Goal: Check status: Check status

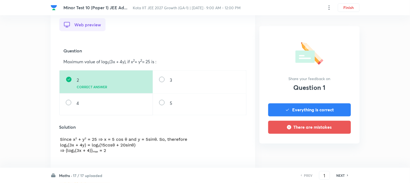
scroll to position [211, 0]
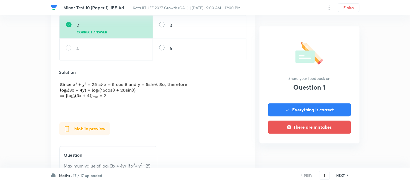
click at [342, 177] on h6 "NEXT" at bounding box center [340, 175] width 8 height 5
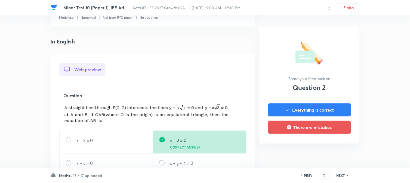
scroll to position [121, 0]
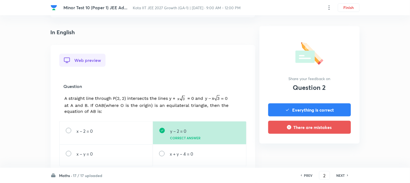
click at [340, 176] on h6 "NEXT" at bounding box center [340, 175] width 8 height 5
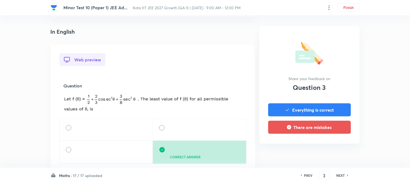
scroll to position [211, 0]
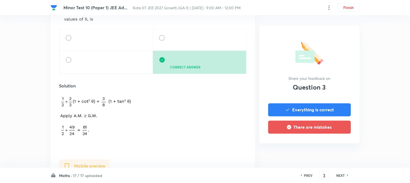
click at [341, 173] on div "PREV 3 ​ NEXT" at bounding box center [324, 175] width 70 height 9
click at [341, 173] on h6 "NEXT" at bounding box center [340, 175] width 8 height 5
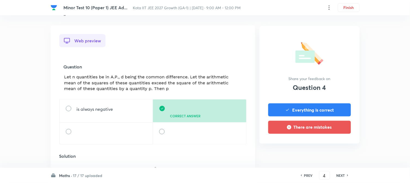
scroll to position [151, 0]
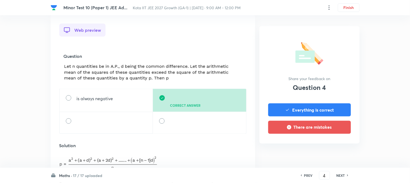
click at [339, 175] on h6 "NEXT" at bounding box center [340, 175] width 8 height 5
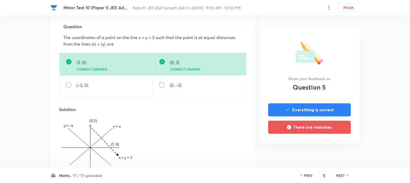
scroll to position [181, 0]
click at [340, 173] on h6 "NEXT" at bounding box center [340, 175] width 8 height 5
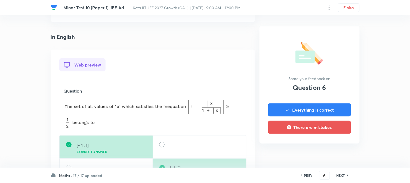
scroll to position [151, 0]
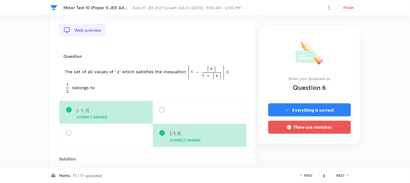
click at [346, 175] on div "NEXT" at bounding box center [341, 175] width 14 height 5
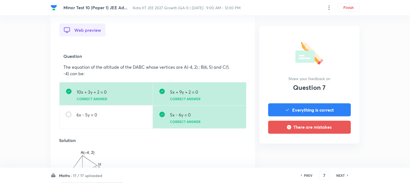
click at [337, 173] on h6 "NEXT" at bounding box center [340, 175] width 8 height 5
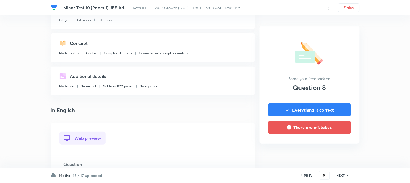
scroll to position [121, 0]
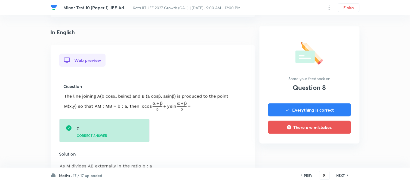
click at [339, 175] on h6 "NEXT" at bounding box center [340, 175] width 8 height 5
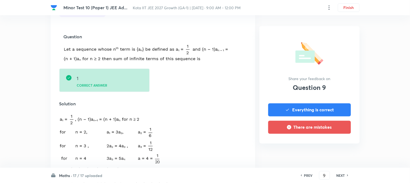
scroll to position [181, 0]
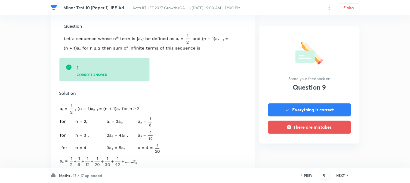
click at [339, 175] on h6 "NEXT" at bounding box center [340, 175] width 8 height 5
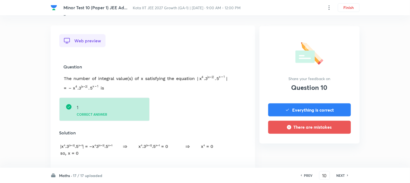
scroll to position [151, 0]
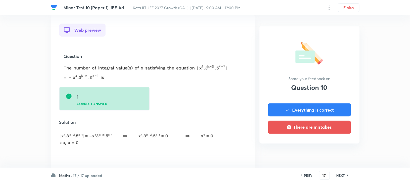
click at [340, 176] on h6 "NEXT" at bounding box center [340, 175] width 8 height 5
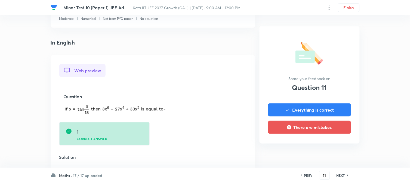
scroll to position [121, 0]
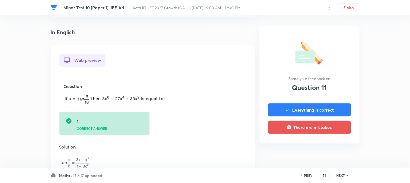
click at [343, 175] on h6 "NEXT" at bounding box center [340, 175] width 8 height 5
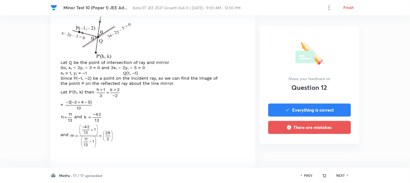
scroll to position [272, 0]
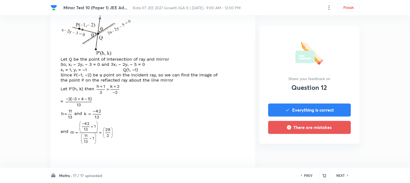
click at [335, 174] on div "NEXT" at bounding box center [341, 175] width 14 height 5
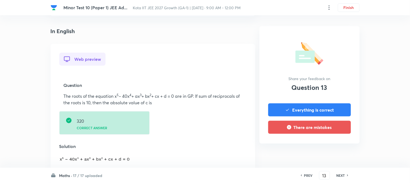
scroll to position [181, 0]
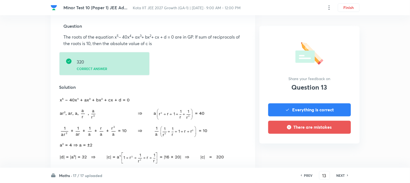
click at [341, 177] on h6 "NEXT" at bounding box center [340, 175] width 8 height 5
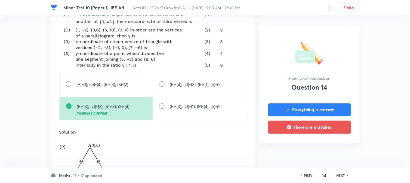
scroll to position [241, 0]
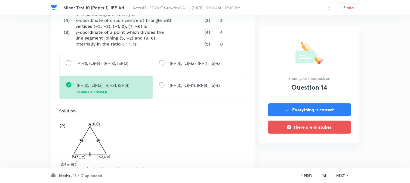
click at [338, 176] on h6 "NEXT" at bounding box center [340, 175] width 8 height 5
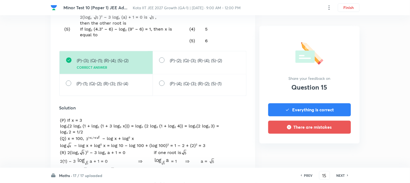
scroll to position [191, 0]
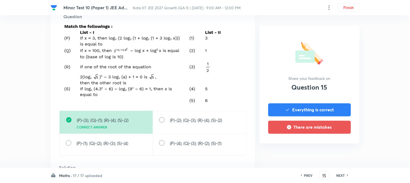
click at [339, 177] on h6 "NEXT" at bounding box center [340, 175] width 8 height 5
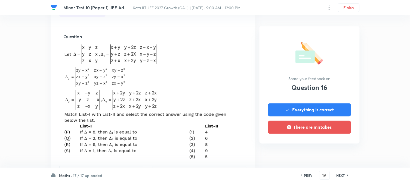
scroll to position [181, 0]
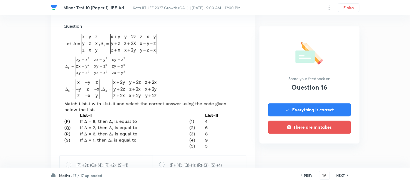
click at [337, 174] on h6 "NEXT" at bounding box center [340, 175] width 8 height 5
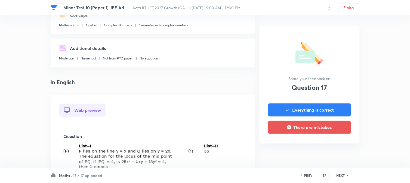
scroll to position [151, 0]
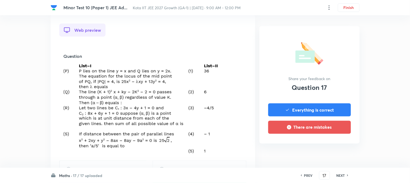
click at [343, 173] on h6 "NEXT" at bounding box center [340, 175] width 8 height 5
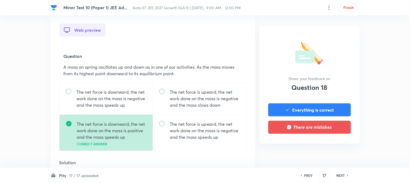
type input "18"
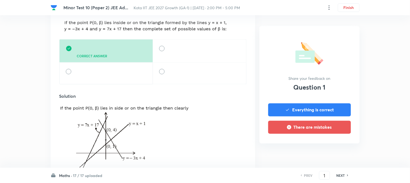
scroll to position [151, 0]
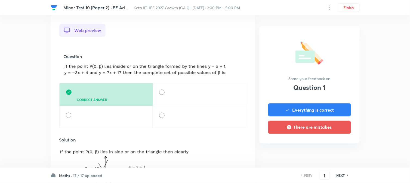
click at [341, 176] on h6 "NEXT" at bounding box center [340, 175] width 8 height 5
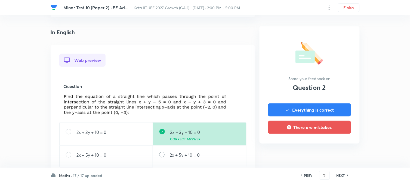
scroll to position [151, 0]
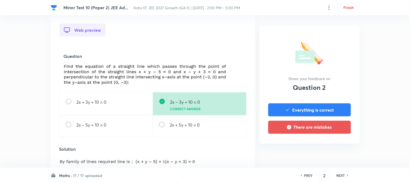
click at [335, 177] on div "NEXT" at bounding box center [341, 175] width 14 height 5
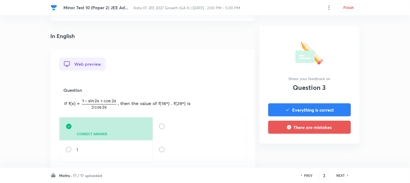
scroll to position [121, 0]
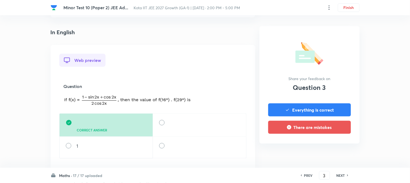
click at [343, 177] on h6 "NEXT" at bounding box center [340, 175] width 8 height 5
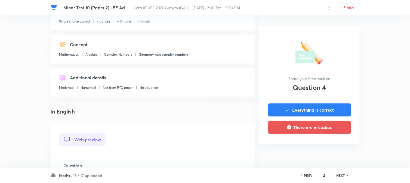
scroll to position [151, 0]
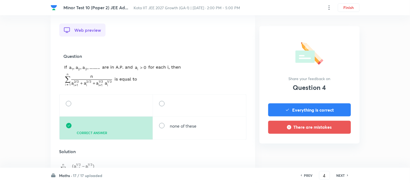
click at [341, 177] on h6 "NEXT" at bounding box center [340, 175] width 8 height 5
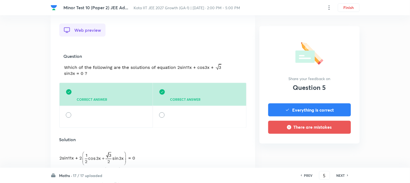
click at [338, 177] on h6 "NEXT" at bounding box center [340, 175] width 8 height 5
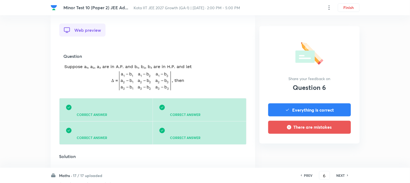
click at [338, 175] on h6 "NEXT" at bounding box center [340, 175] width 8 height 5
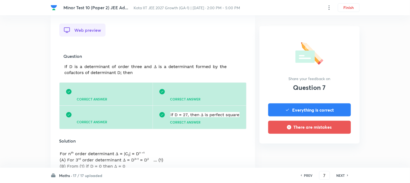
click at [339, 173] on h6 "NEXT" at bounding box center [340, 175] width 8 height 5
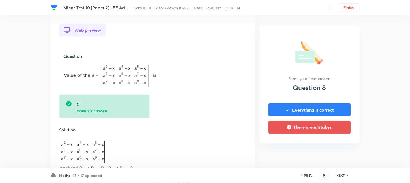
scroll to position [181, 0]
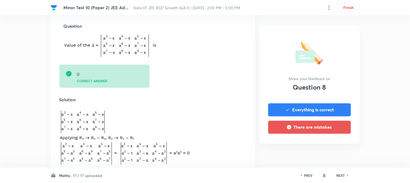
click at [343, 176] on h6 "NEXT" at bounding box center [340, 175] width 8 height 5
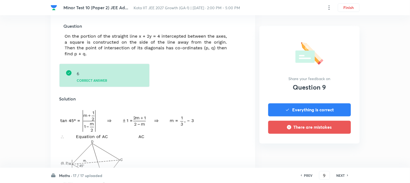
click at [342, 175] on h6 "NEXT" at bounding box center [340, 175] width 8 height 5
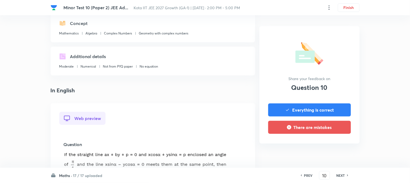
scroll to position [151, 0]
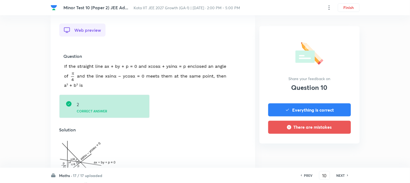
click at [340, 176] on h6 "NEXT" at bounding box center [340, 175] width 8 height 5
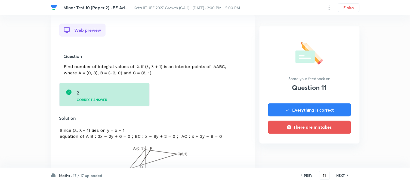
click at [341, 177] on h6 "NEXT" at bounding box center [340, 175] width 8 height 5
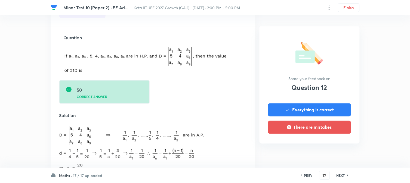
scroll to position [181, 0]
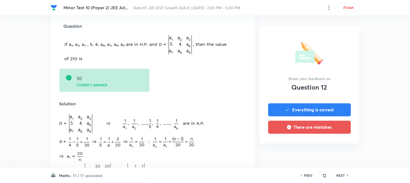
click at [339, 176] on h6 "NEXT" at bounding box center [340, 175] width 8 height 5
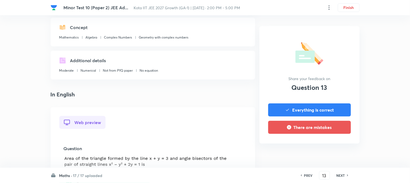
scroll to position [121, 0]
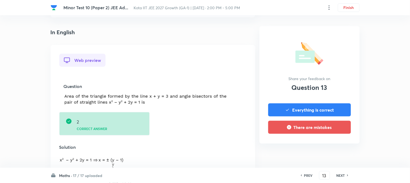
click at [344, 177] on h6 "NEXT" at bounding box center [340, 175] width 8 height 5
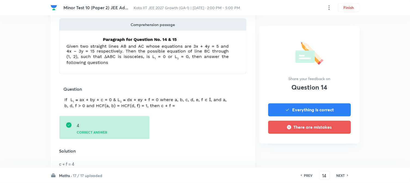
scroll to position [181, 0]
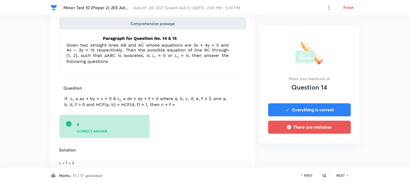
click at [340, 175] on h6 "NEXT" at bounding box center [340, 175] width 8 height 5
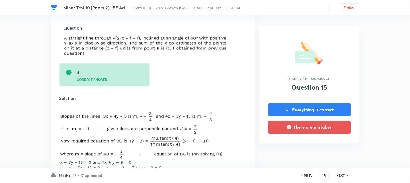
scroll to position [241, 0]
click at [338, 174] on h6 "NEXT" at bounding box center [340, 175] width 8 height 5
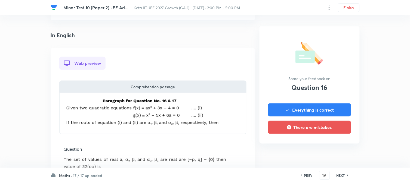
scroll to position [151, 0]
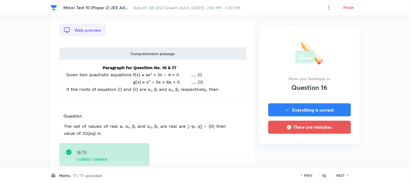
click at [344, 176] on h6 "NEXT" at bounding box center [340, 175] width 8 height 5
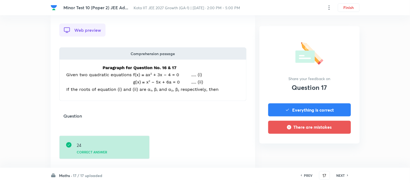
click at [335, 173] on div "NEXT" at bounding box center [341, 175] width 14 height 5
type input "18"
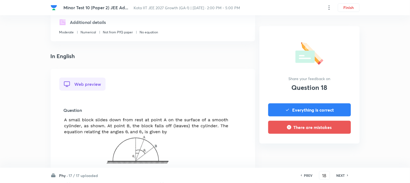
scroll to position [121, 0]
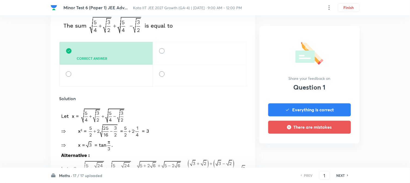
click at [344, 176] on h6 "NEXT" at bounding box center [340, 175] width 8 height 5
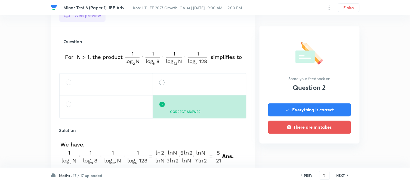
scroll to position [181, 0]
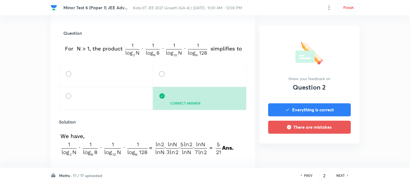
click at [339, 175] on h6 "NEXT" at bounding box center [340, 175] width 8 height 5
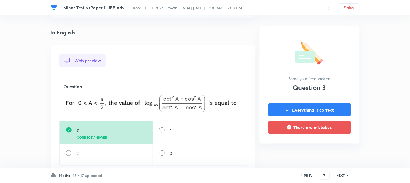
scroll to position [121, 0]
drag, startPoint x: 344, startPoint y: 176, endPoint x: 338, endPoint y: 173, distance: 5.7
click at [343, 176] on h6 "NEXT" at bounding box center [340, 175] width 8 height 5
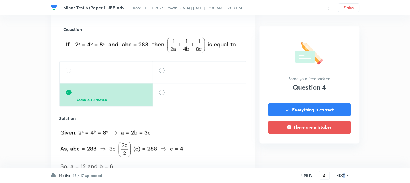
scroll to position [181, 0]
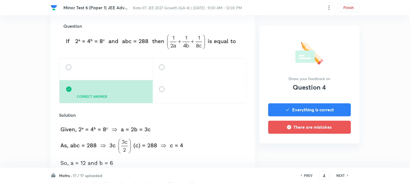
click at [338, 174] on h6 "NEXT" at bounding box center [340, 175] width 8 height 5
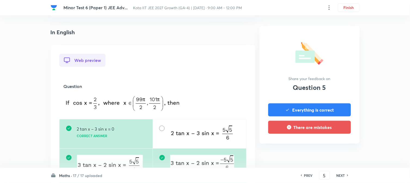
scroll to position [151, 0]
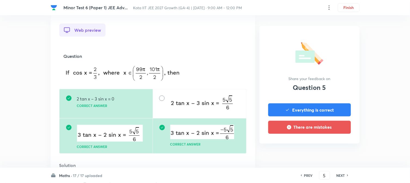
click at [337, 176] on h6 "NEXT" at bounding box center [340, 175] width 8 height 5
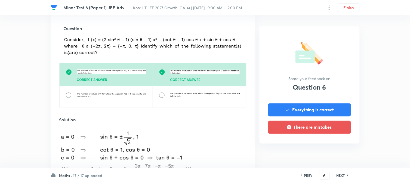
scroll to position [181, 0]
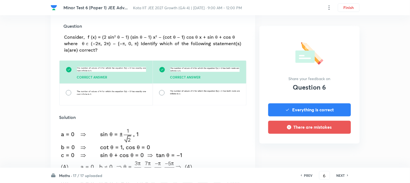
click at [338, 176] on h6 "NEXT" at bounding box center [340, 175] width 8 height 5
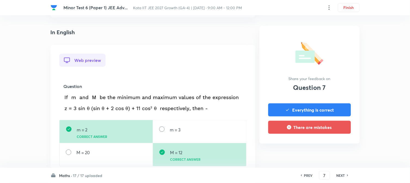
scroll to position [151, 0]
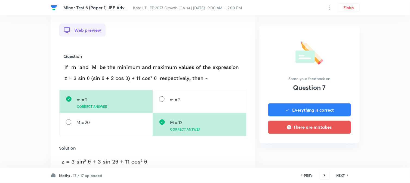
click at [344, 175] on h6 "NEXT" at bounding box center [340, 175] width 8 height 5
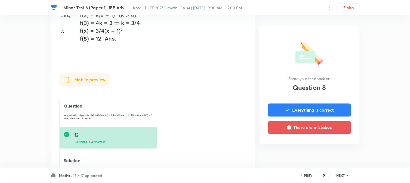
scroll to position [272, 0]
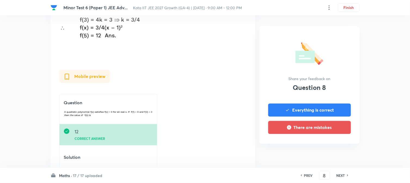
click at [338, 175] on h6 "NEXT" at bounding box center [340, 175] width 8 height 5
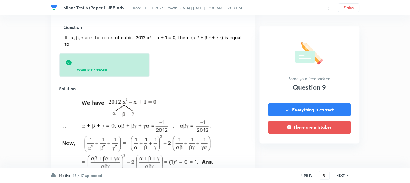
scroll to position [181, 0]
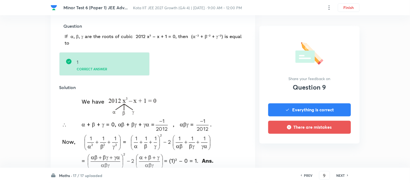
click at [340, 173] on h6 "NEXT" at bounding box center [340, 175] width 8 height 5
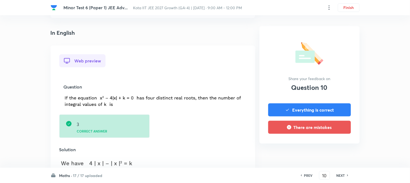
scroll to position [121, 0]
click at [344, 176] on h6 "NEXT" at bounding box center [340, 175] width 8 height 5
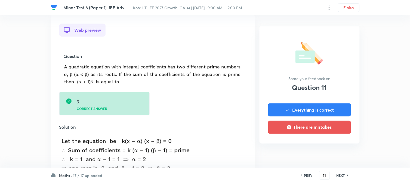
scroll to position [181, 0]
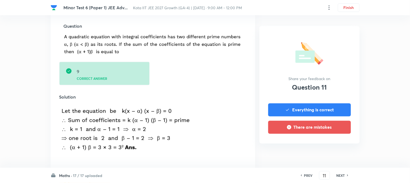
click at [340, 175] on h6 "NEXT" at bounding box center [340, 175] width 8 height 5
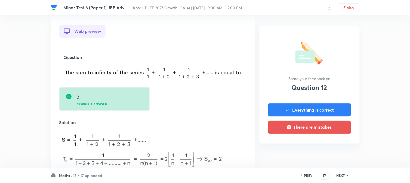
scroll to position [151, 0]
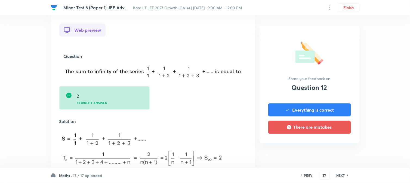
click at [337, 173] on h6 "NEXT" at bounding box center [340, 175] width 8 height 5
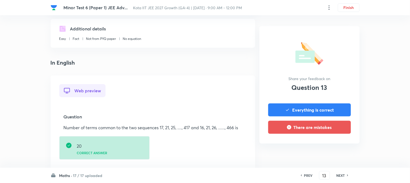
scroll to position [91, 0]
click at [341, 176] on h6 "NEXT" at bounding box center [340, 175] width 8 height 5
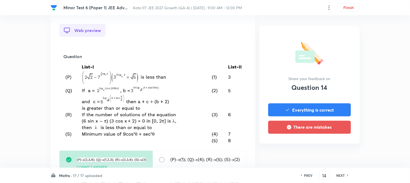
scroll to position [151, 0]
click at [341, 173] on h6 "NEXT" at bounding box center [340, 175] width 8 height 5
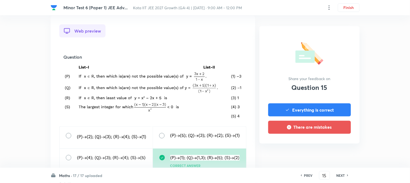
scroll to position [181, 0]
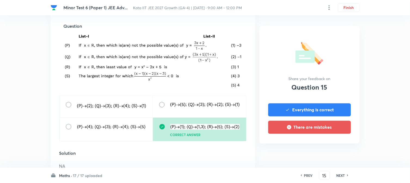
click at [341, 175] on h6 "NEXT" at bounding box center [340, 175] width 8 height 5
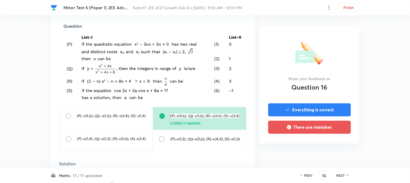
click at [340, 175] on h6 "NEXT" at bounding box center [340, 175] width 8 height 5
type input "17"
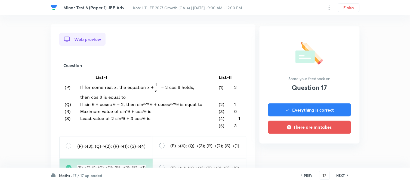
scroll to position [151, 0]
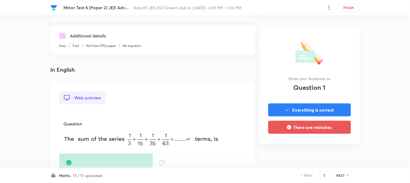
scroll to position [120, 0]
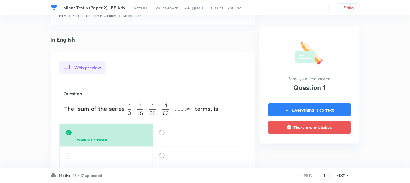
click at [342, 174] on h6 "NEXT" at bounding box center [340, 175] width 8 height 5
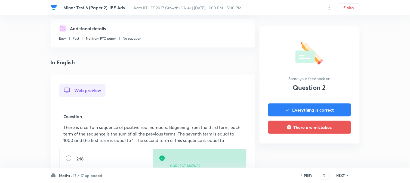
scroll to position [121, 0]
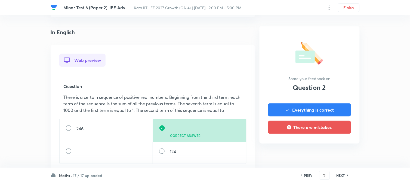
click at [340, 173] on h6 "NEXT" at bounding box center [340, 175] width 8 height 5
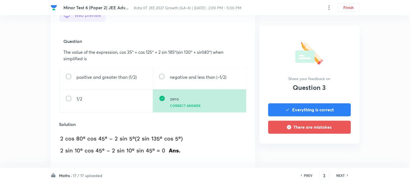
scroll to position [181, 0]
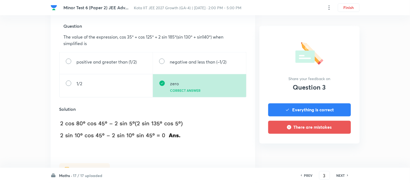
click at [341, 178] on h6 "NEXT" at bounding box center [340, 175] width 8 height 5
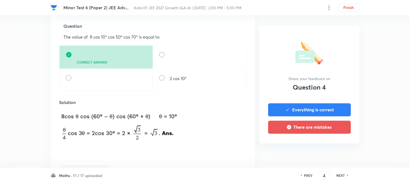
click at [343, 177] on h6 "NEXT" at bounding box center [340, 175] width 8 height 5
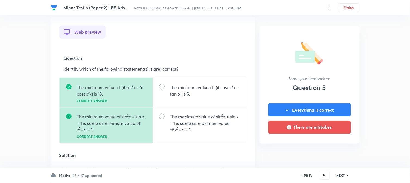
scroll to position [151, 0]
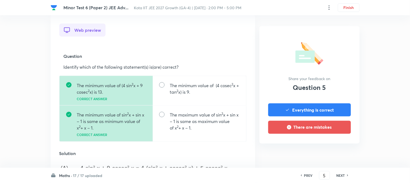
click at [341, 175] on h6 "NEXT" at bounding box center [340, 175] width 8 height 5
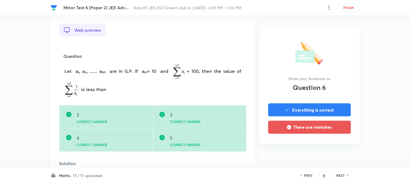
click at [343, 173] on h6 "NEXT" at bounding box center [340, 175] width 8 height 5
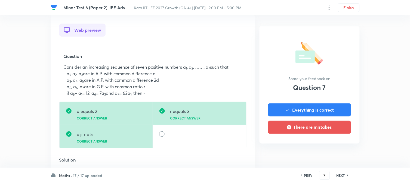
click at [345, 177] on div "NEXT" at bounding box center [341, 175] width 14 height 5
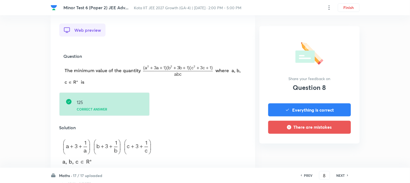
click at [340, 177] on h6 "NEXT" at bounding box center [340, 175] width 8 height 5
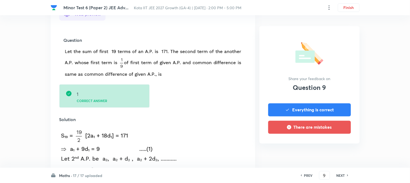
scroll to position [181, 0]
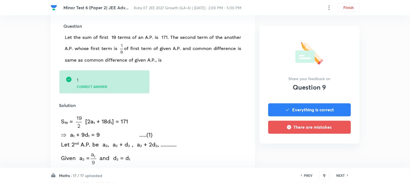
click at [341, 176] on h6 "NEXT" at bounding box center [340, 175] width 8 height 5
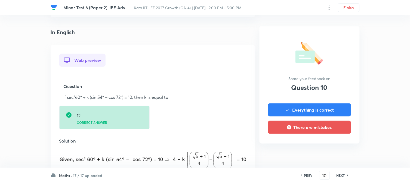
scroll to position [151, 0]
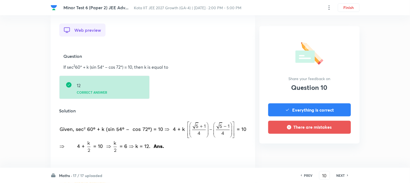
click at [342, 173] on h6 "NEXT" at bounding box center [340, 175] width 8 height 5
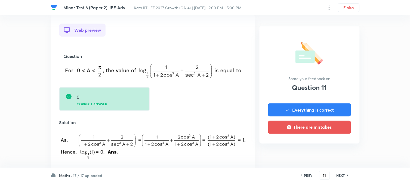
click at [345, 175] on div "NEXT" at bounding box center [341, 175] width 14 height 5
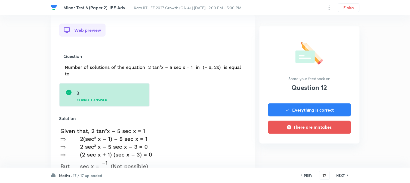
click at [338, 173] on h6 "NEXT" at bounding box center [340, 175] width 8 height 5
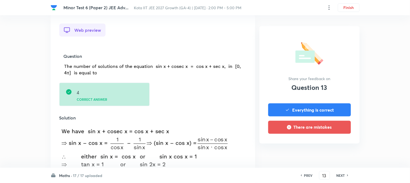
click at [342, 178] on h6 "NEXT" at bounding box center [340, 175] width 8 height 5
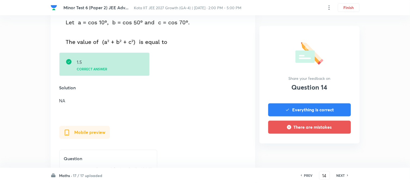
scroll to position [211, 0]
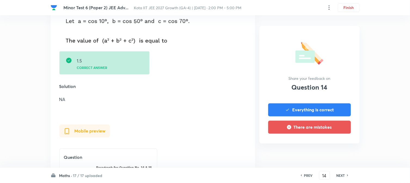
click at [339, 175] on h6 "NEXT" at bounding box center [340, 175] width 8 height 5
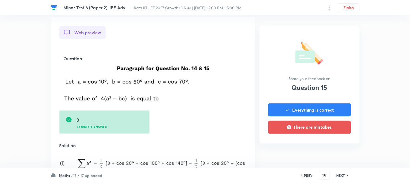
scroll to position [151, 0]
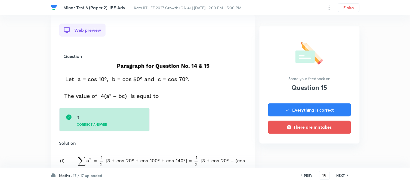
click at [338, 175] on h6 "NEXT" at bounding box center [340, 175] width 8 height 5
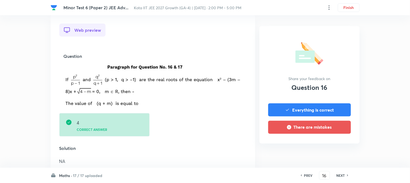
click at [345, 175] on div "NEXT" at bounding box center [341, 175] width 14 height 5
type input "17"
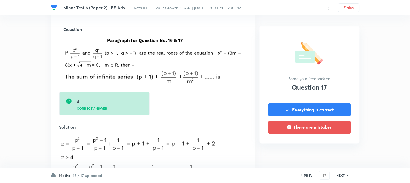
scroll to position [181, 0]
